Goal: Information Seeking & Learning: Check status

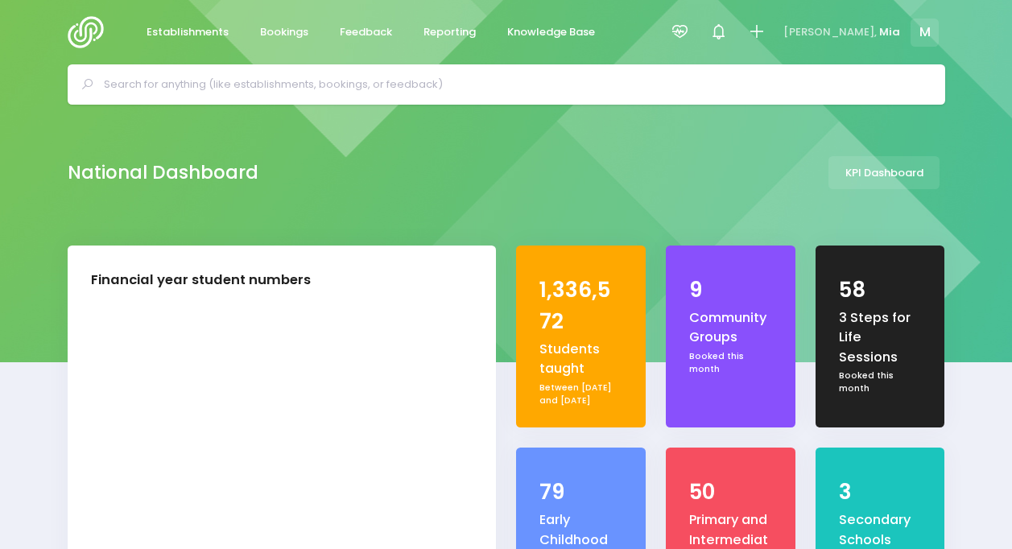
select select "5"
click at [965, 189] on div "National Dashboard KPI Dashboard" at bounding box center [506, 175] width 1012 height 141
click at [446, 29] on span "Reporting" at bounding box center [449, 32] width 52 height 16
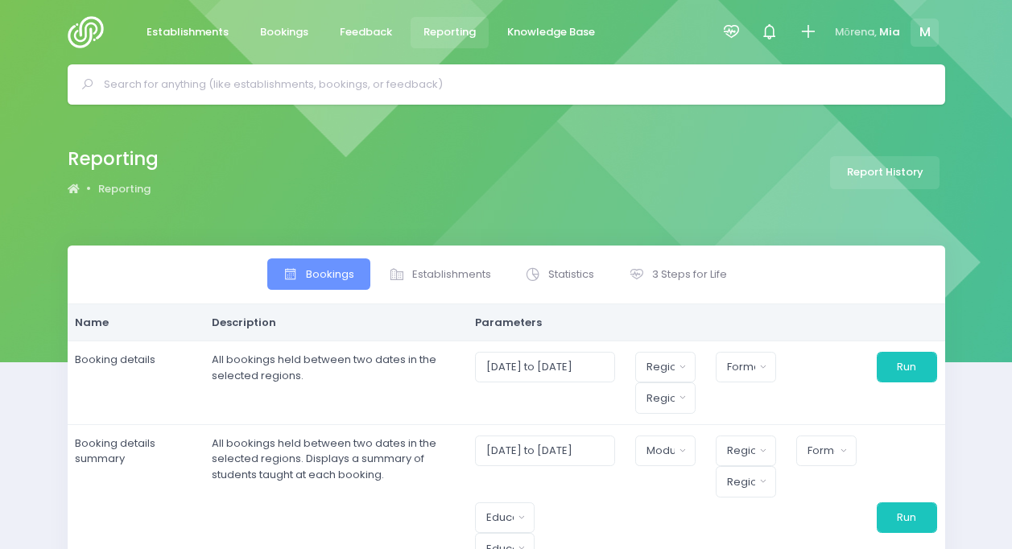
select select
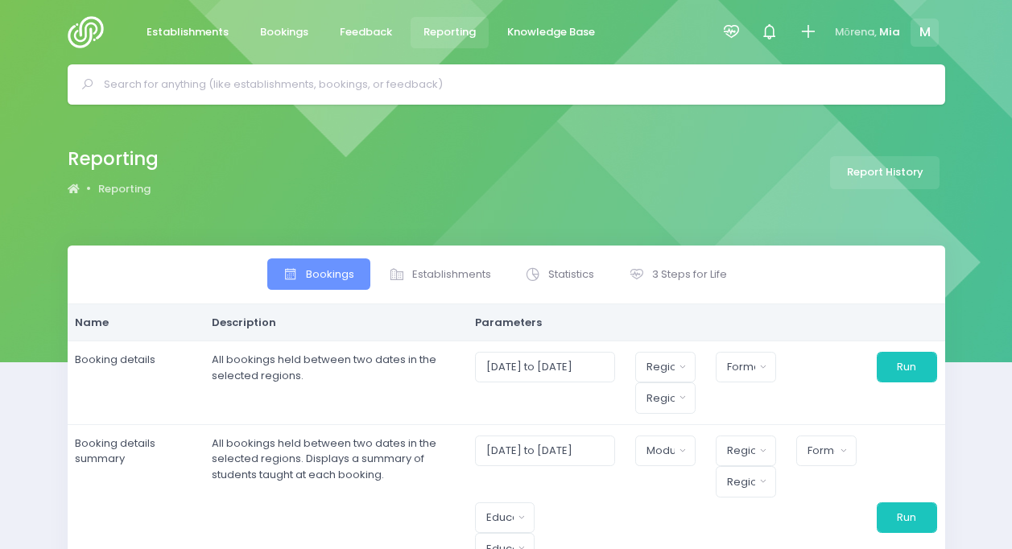
select select
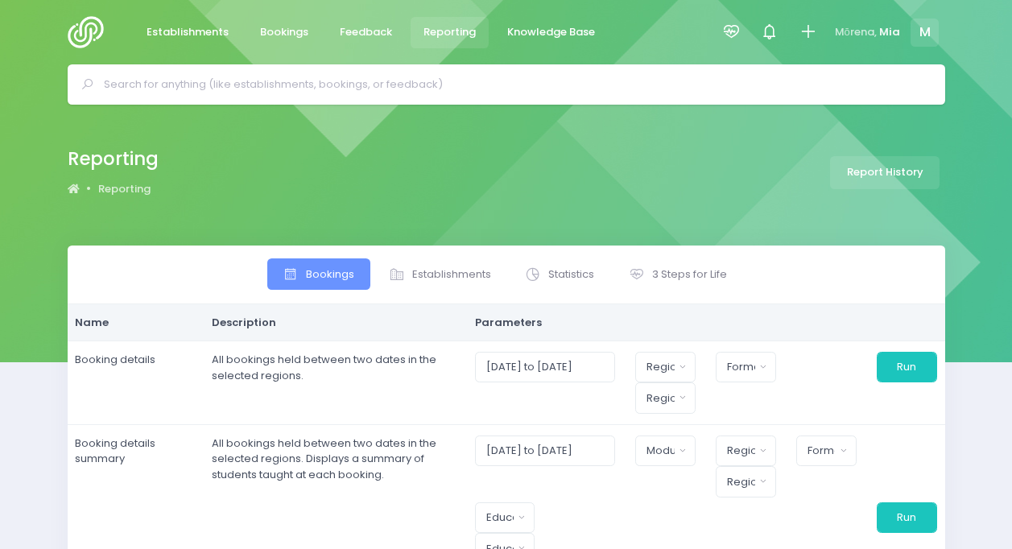
select select
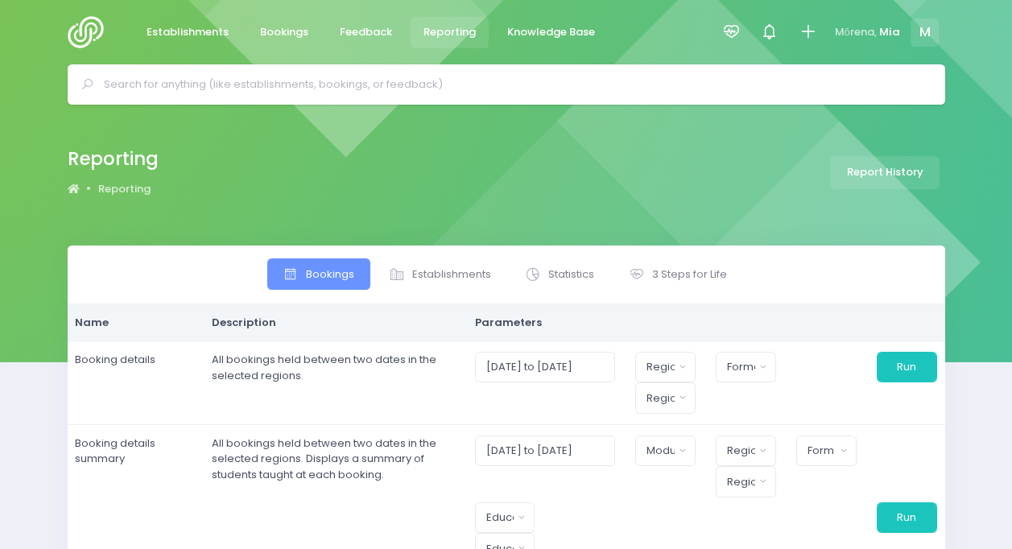
select select
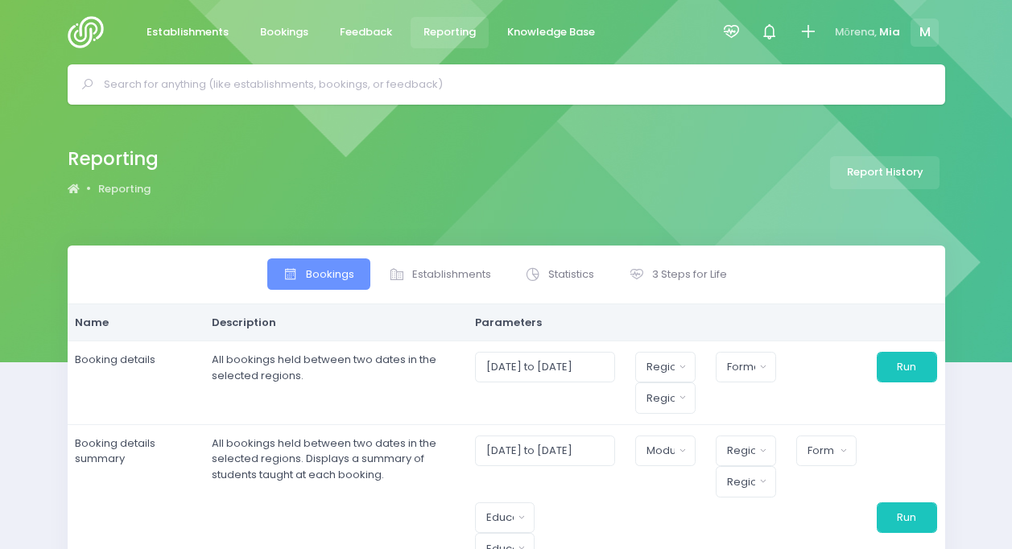
select select
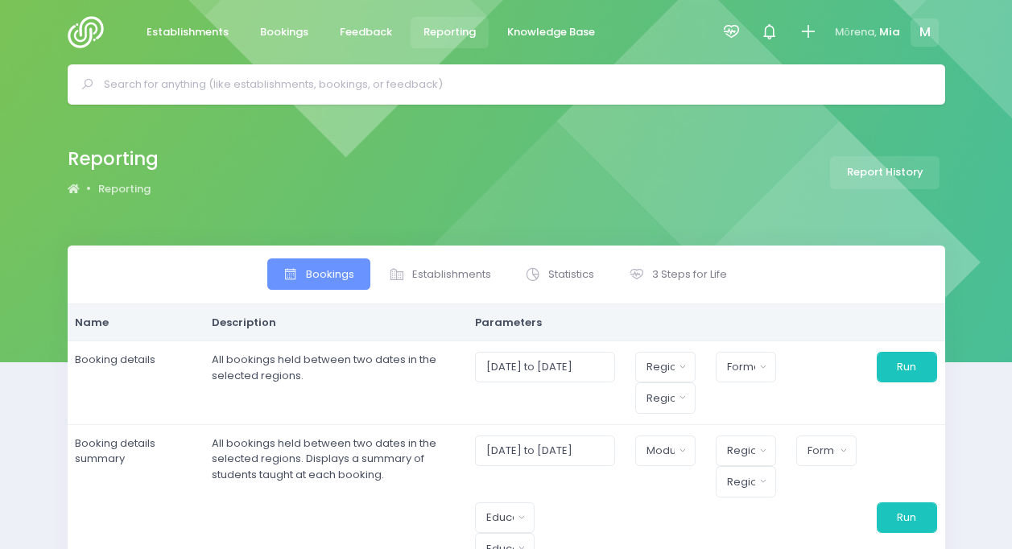
select select
click at [734, 31] on icon at bounding box center [731, 32] width 19 height 19
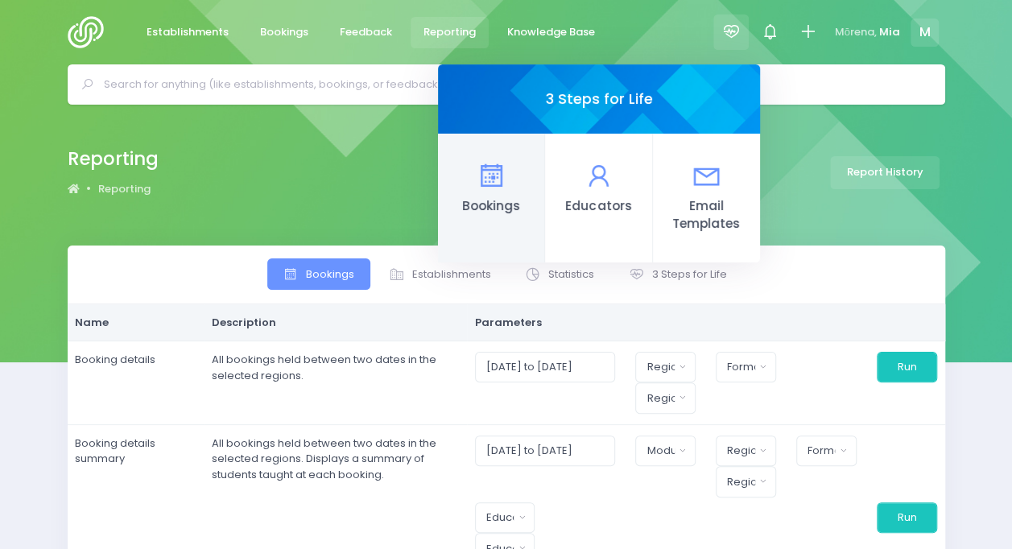
click at [465, 169] on link "Bookings" at bounding box center [491, 198] width 107 height 129
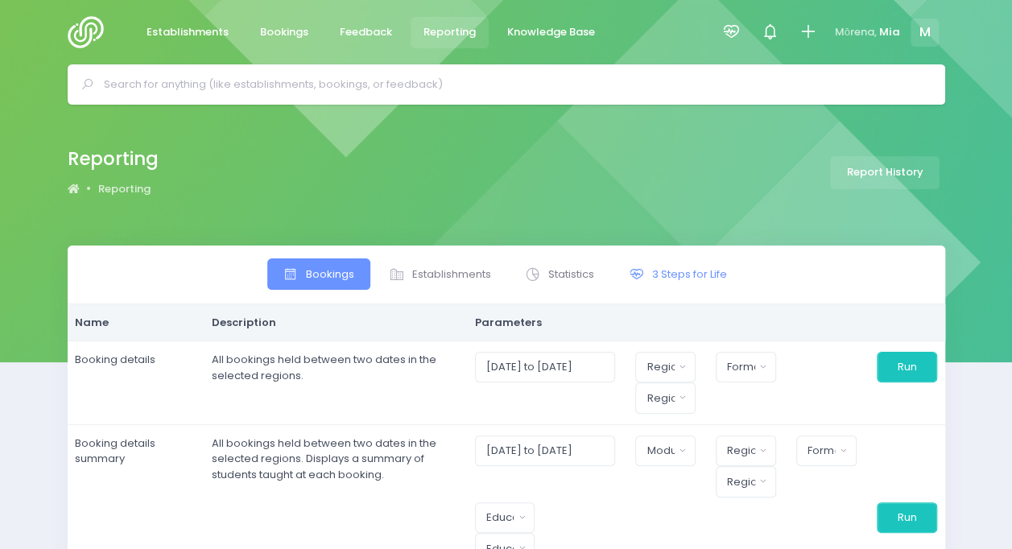
click at [646, 272] on span at bounding box center [639, 274] width 21 height 16
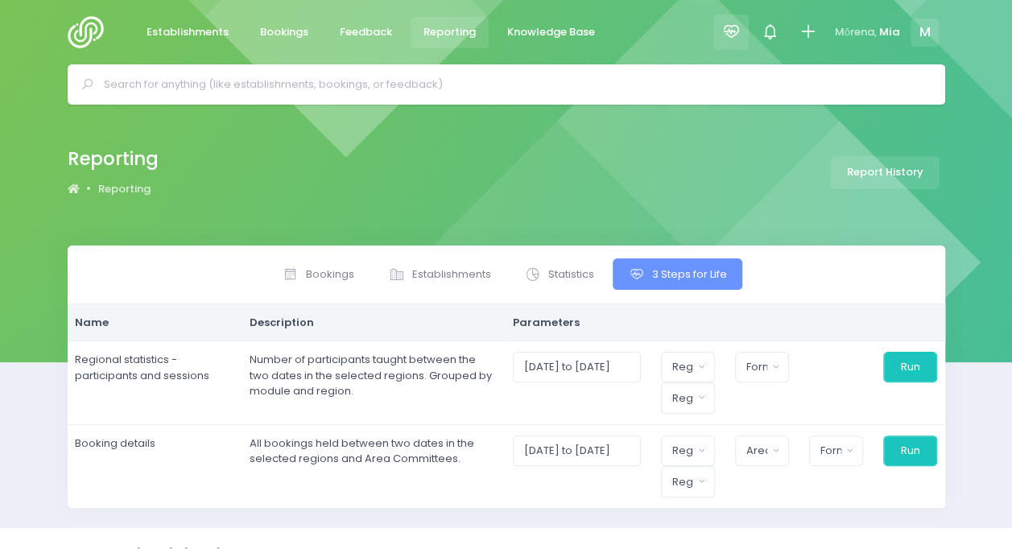
click at [721, 34] on div at bounding box center [731, 32] width 36 height 36
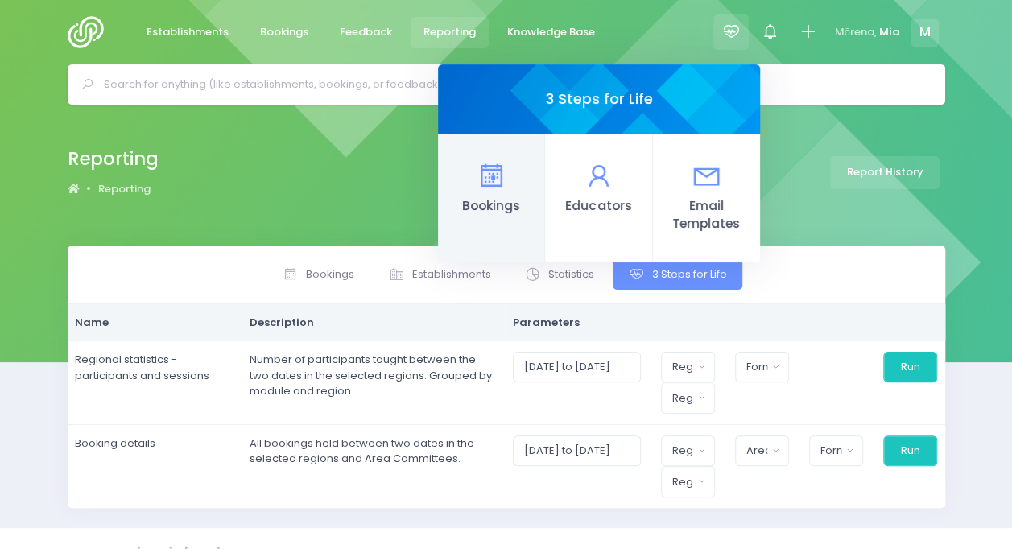
click at [481, 179] on icon at bounding box center [490, 175] width 31 height 31
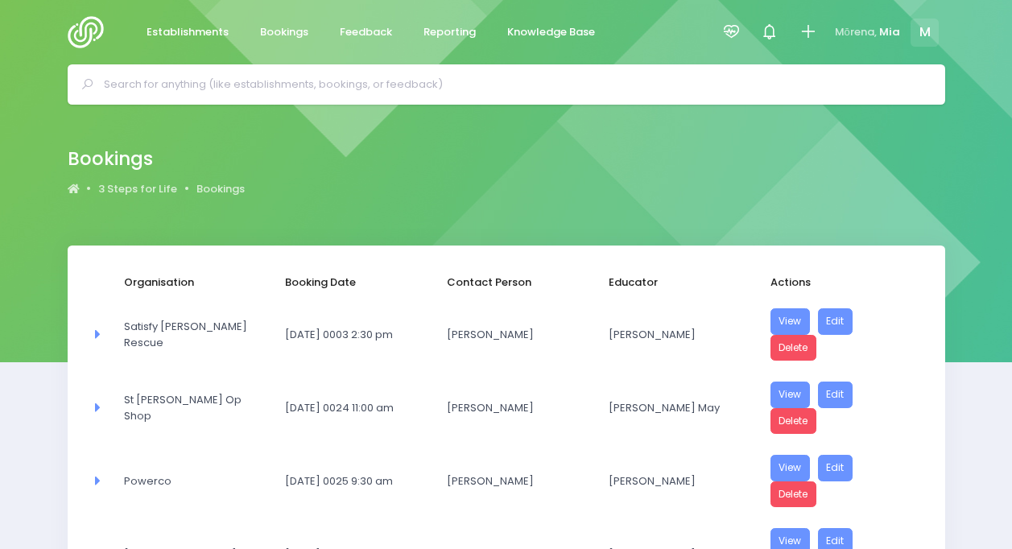
select select "20"
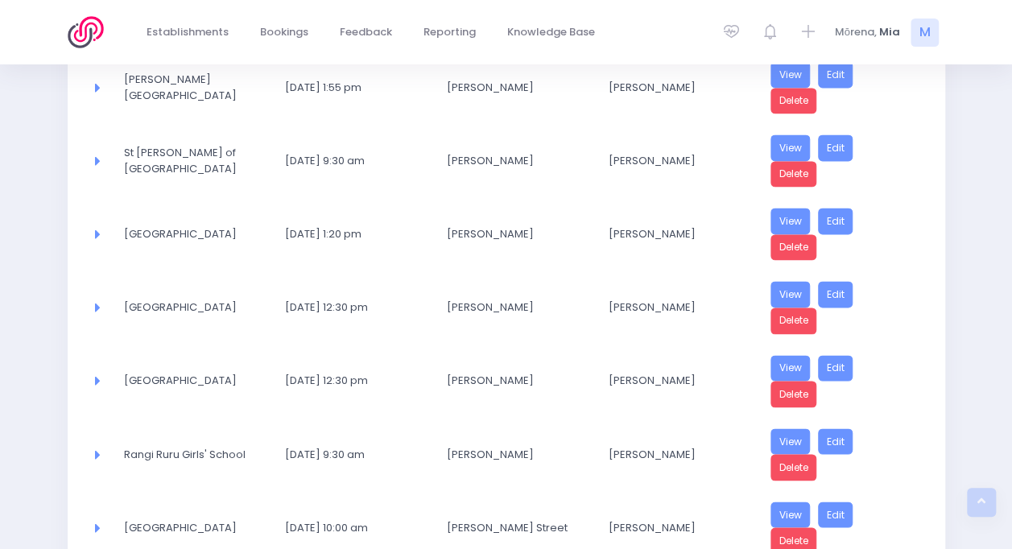
scroll to position [1320, 0]
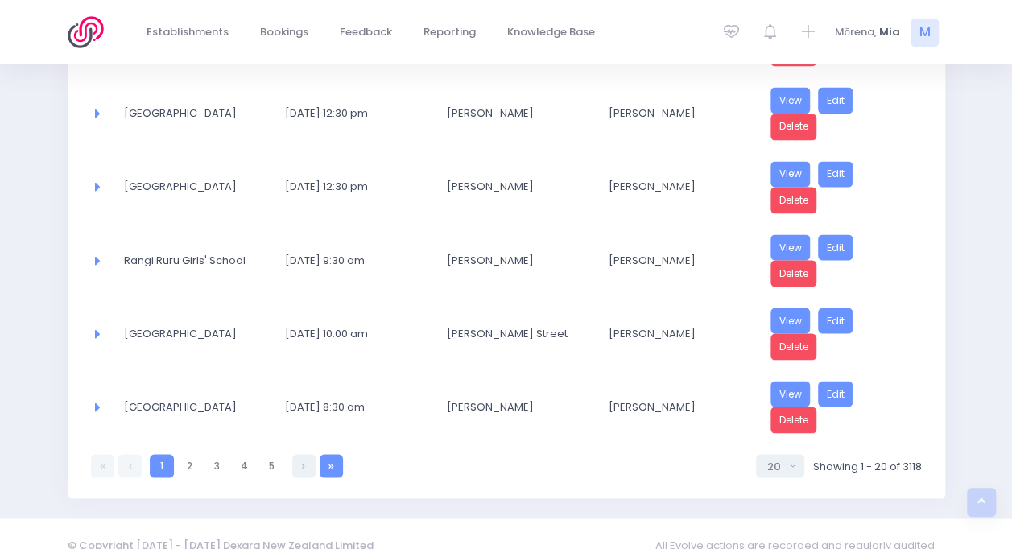
click at [336, 454] on link at bounding box center [331, 465] width 23 height 23
select select "20"
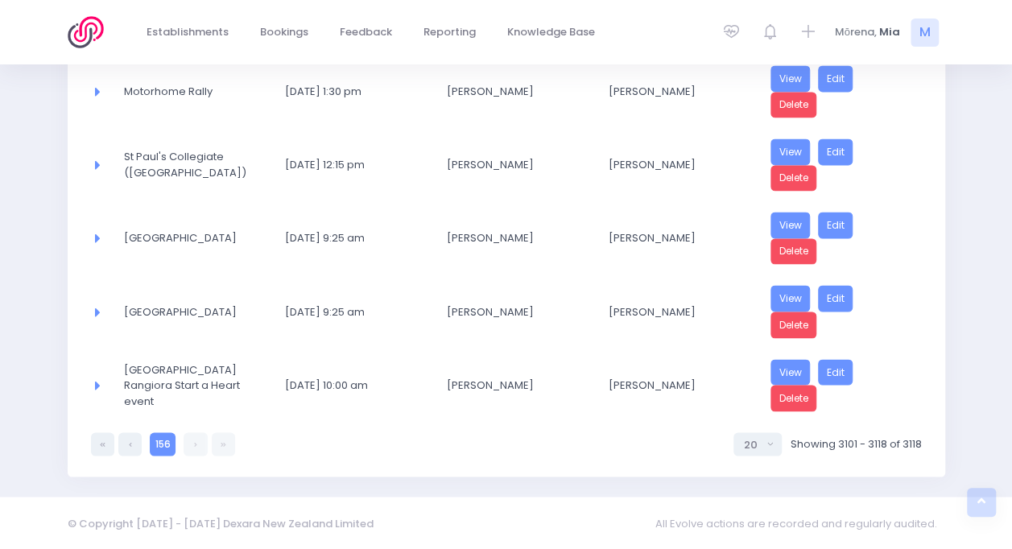
scroll to position [1175, 0]
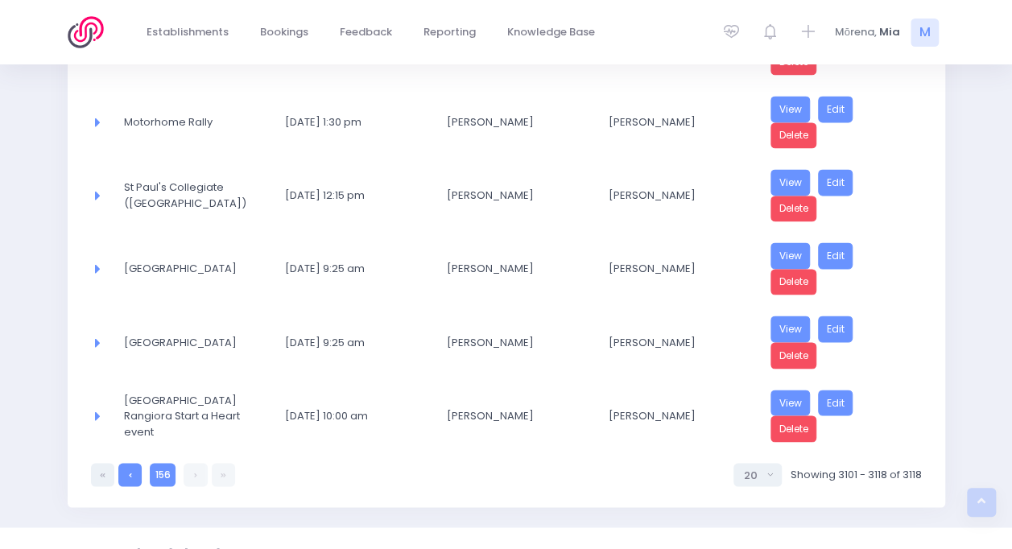
click at [126, 463] on link at bounding box center [129, 474] width 23 height 23
select select "20"
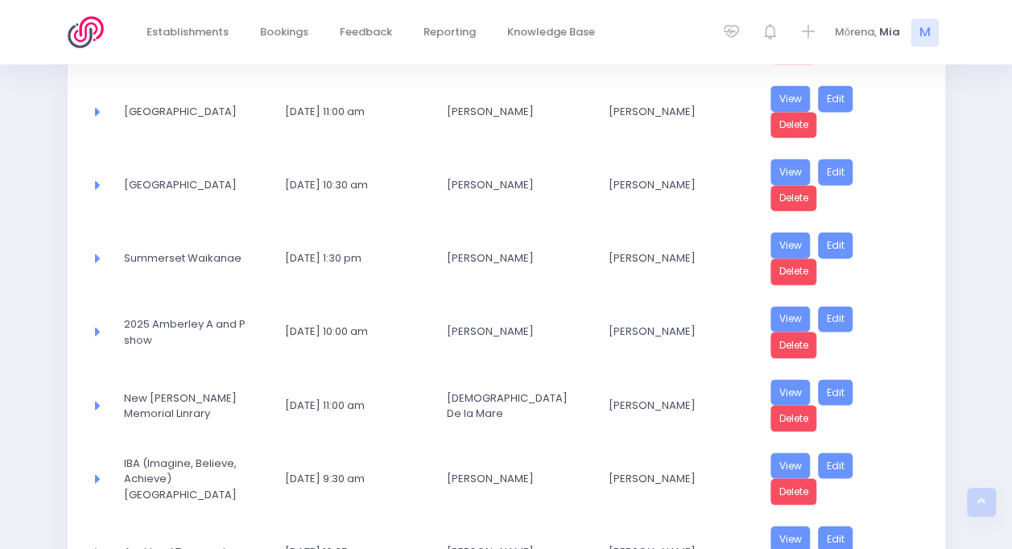
scroll to position [1320, 0]
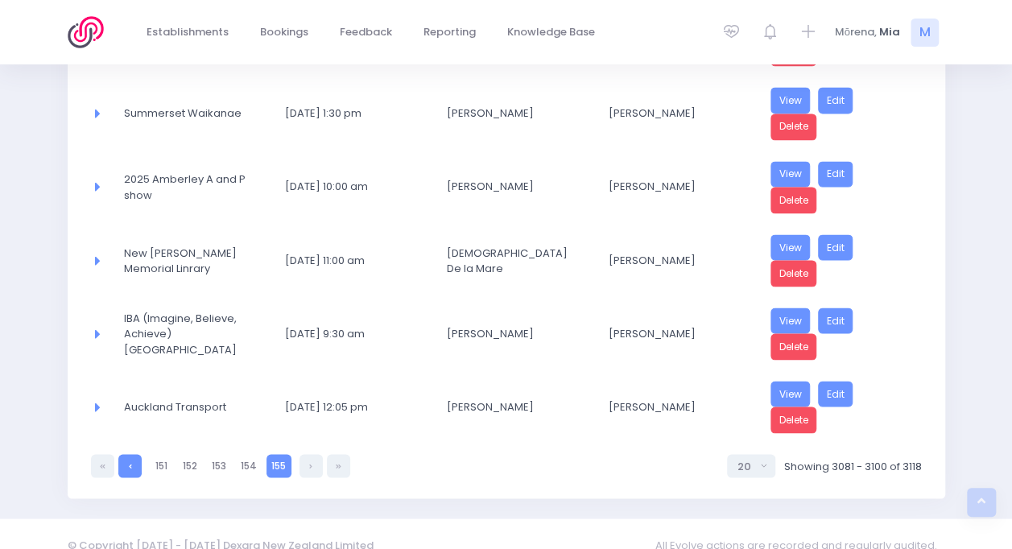
click at [127, 454] on link at bounding box center [129, 465] width 23 height 23
select select "20"
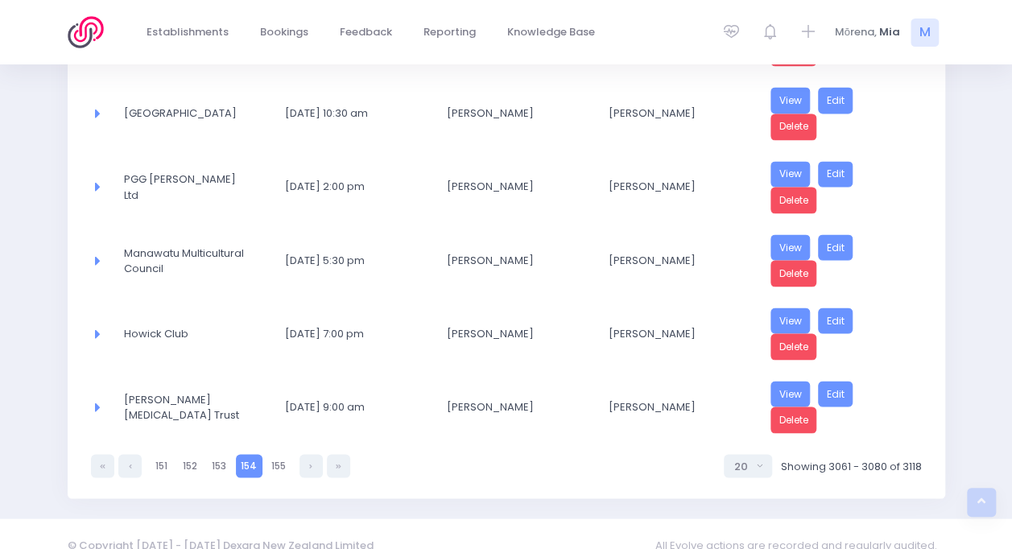
click at [127, 454] on link at bounding box center [129, 465] width 23 height 23
select select "20"
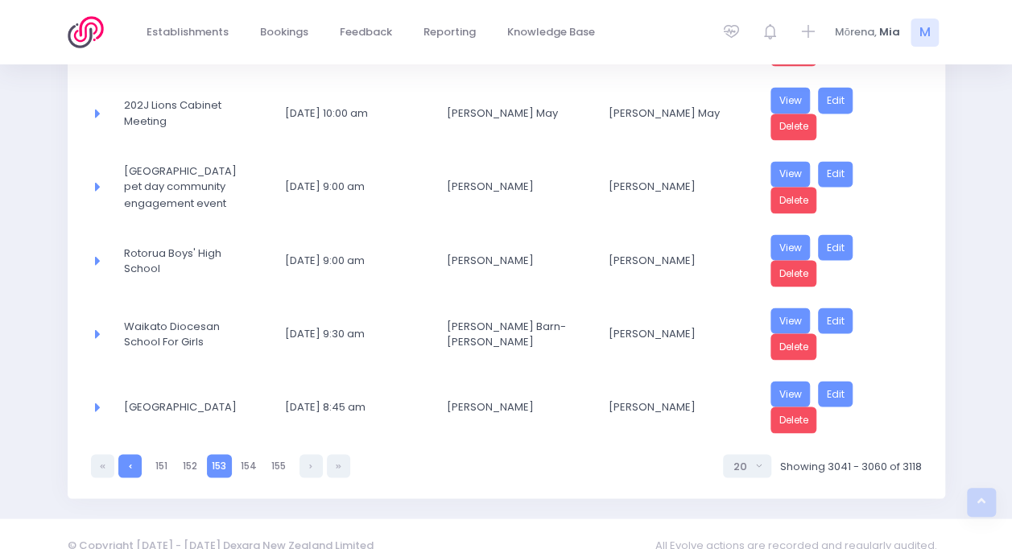
click at [127, 454] on link at bounding box center [129, 465] width 23 height 23
select select "20"
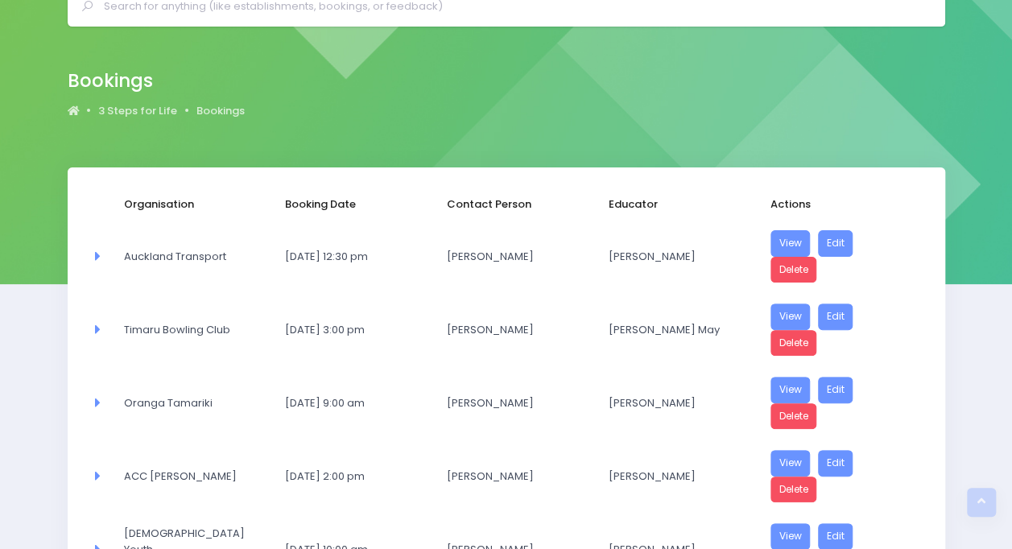
scroll to position [69, 0]
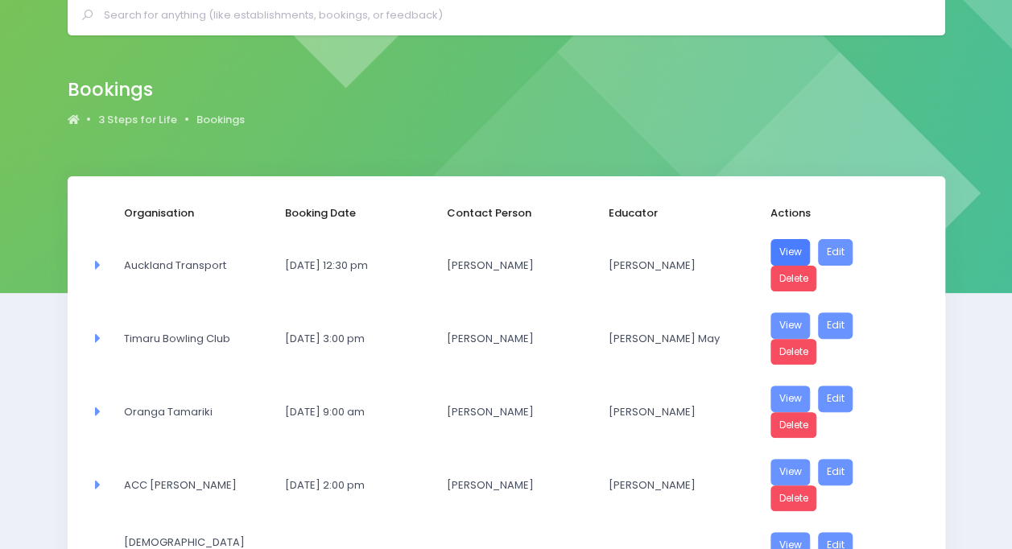
click at [791, 250] on link "View" at bounding box center [790, 252] width 40 height 27
